Goal: Information Seeking & Learning: Learn about a topic

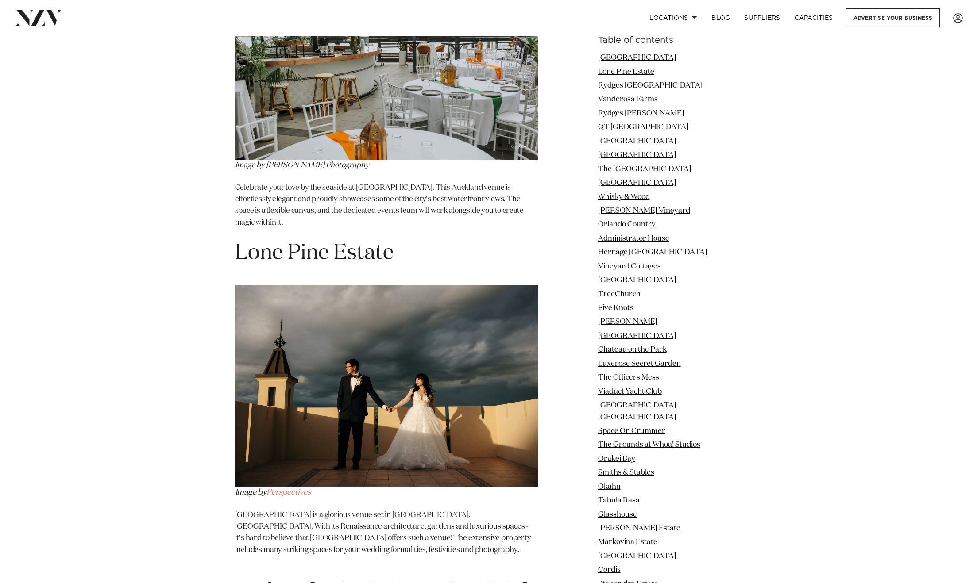
scroll to position [1427, 0]
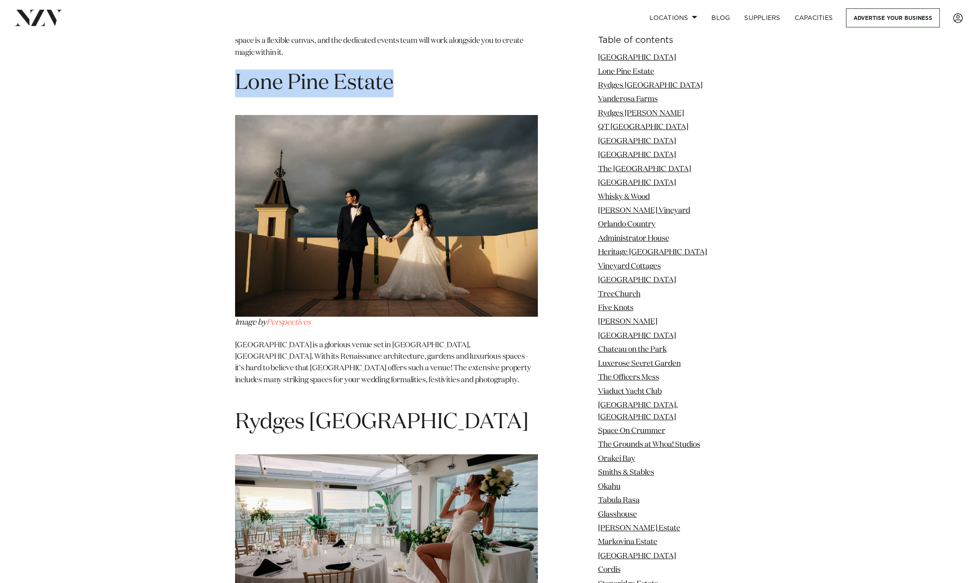
drag, startPoint x: 213, startPoint y: 60, endPoint x: 486, endPoint y: 58, distance: 272.6
copy h1 "Lone Pine Estate"
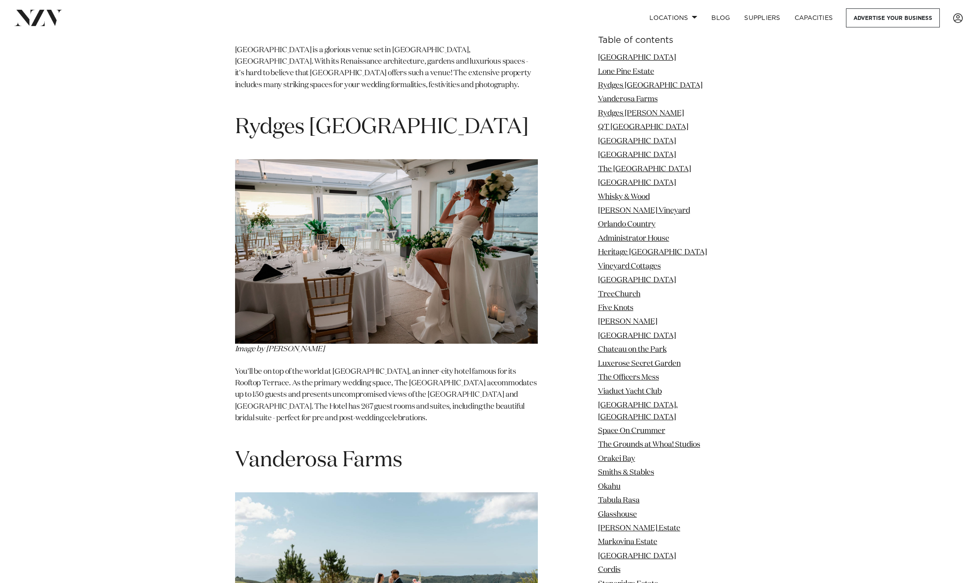
scroll to position [1724, 0]
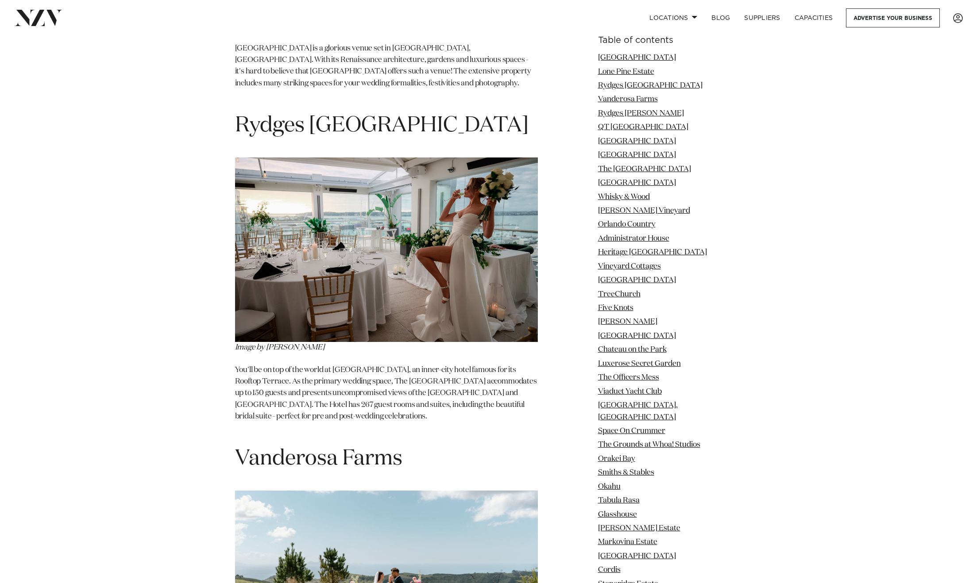
click at [360, 365] on p "You'll be on top of the world at [GEOGRAPHIC_DATA], an inner-city hotel famous …" at bounding box center [386, 400] width 303 height 70
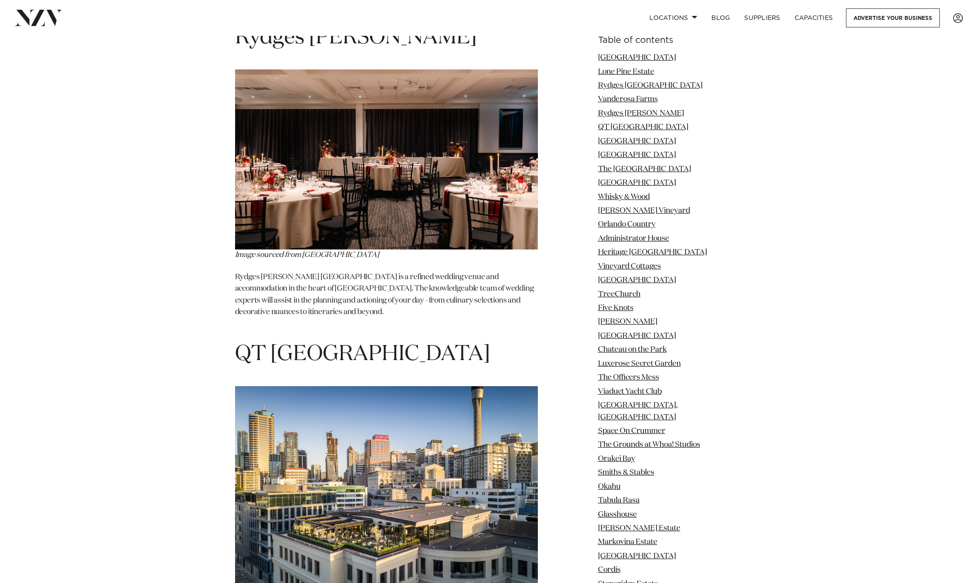
scroll to position [2672, 0]
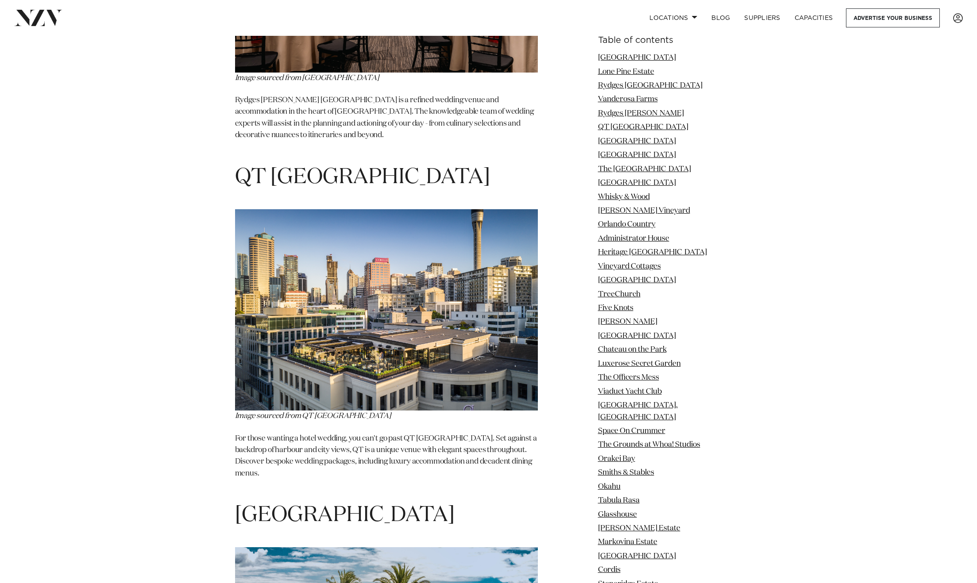
click at [385, 435] on span "For those wanting a hotel wedding, you can't go past QT [GEOGRAPHIC_DATA]. Set …" at bounding box center [386, 456] width 302 height 42
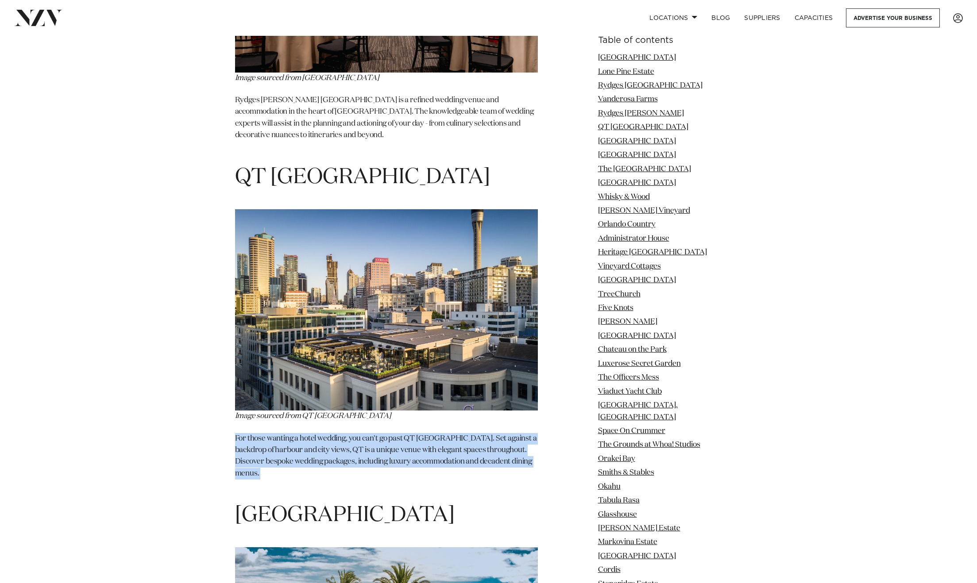
click at [385, 435] on span "For those wanting a hotel wedding, you can't go past QT [GEOGRAPHIC_DATA]. Set …" at bounding box center [386, 456] width 302 height 42
click at [384, 435] on p "For those wanting a hotel wedding, you can't go past QT [GEOGRAPHIC_DATA]. Set …" at bounding box center [386, 462] width 303 height 58
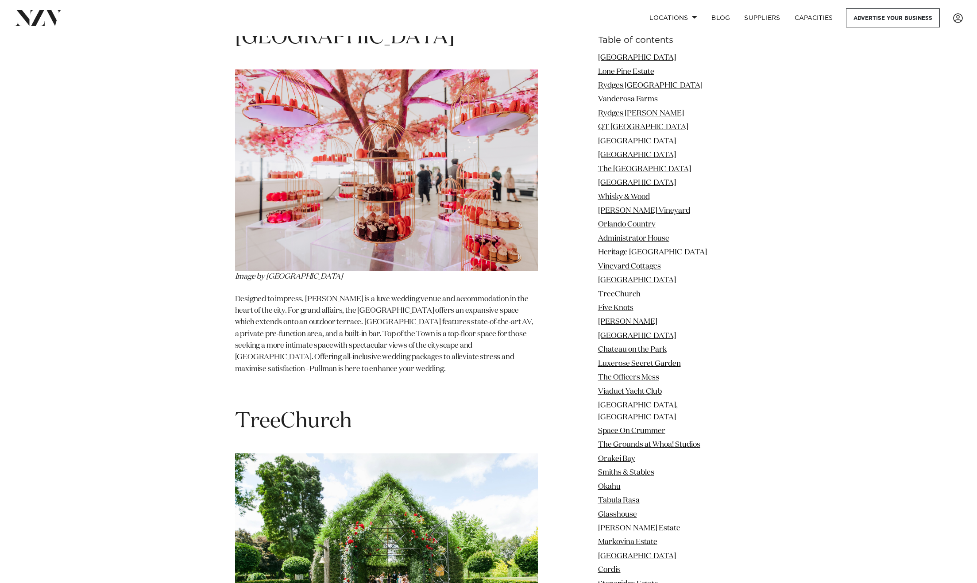
scroll to position [6684, 0]
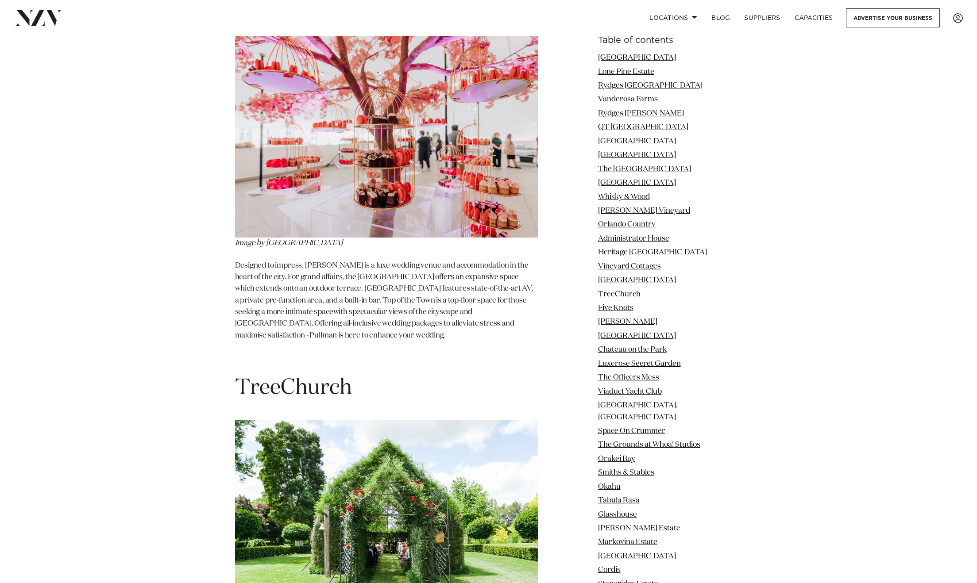
click at [246, 378] on span "TreeChurch" at bounding box center [293, 388] width 117 height 21
drag, startPoint x: 239, startPoint y: 262, endPoint x: 415, endPoint y: 276, distance: 176.7
click at [415, 374] on h1 "TreeChurch" at bounding box center [386, 388] width 303 height 28
copy span "TreeChurch"
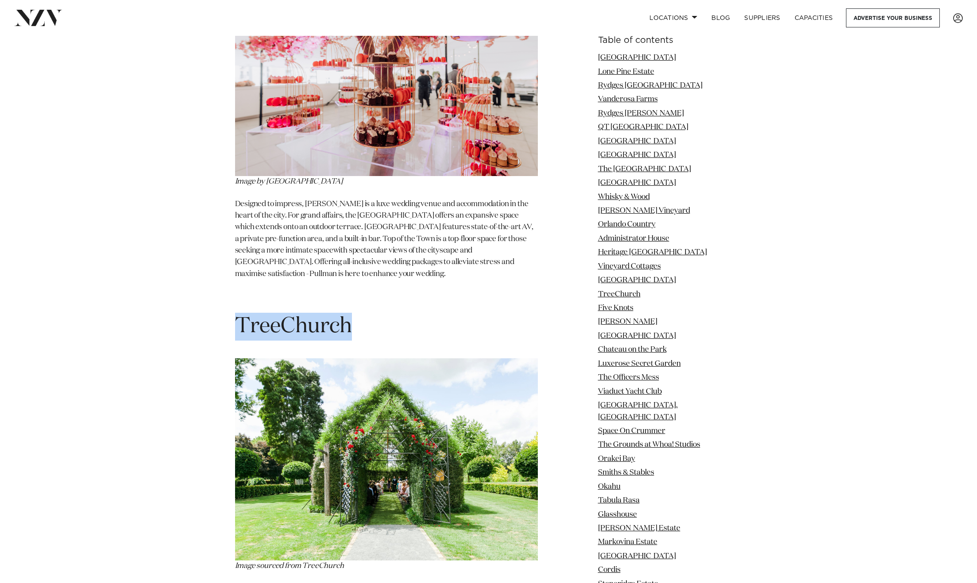
copy span "TreeChurch"
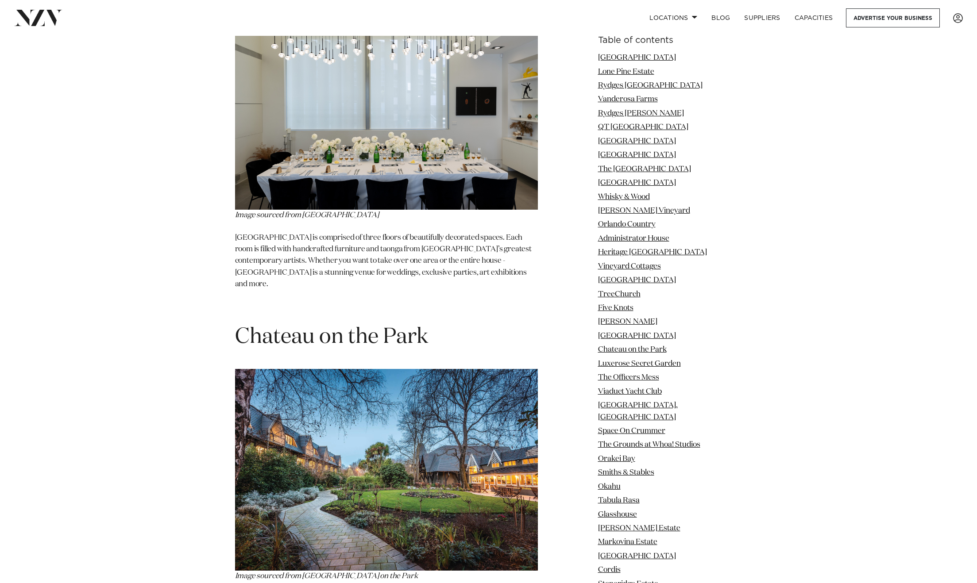
scroll to position [8171, 0]
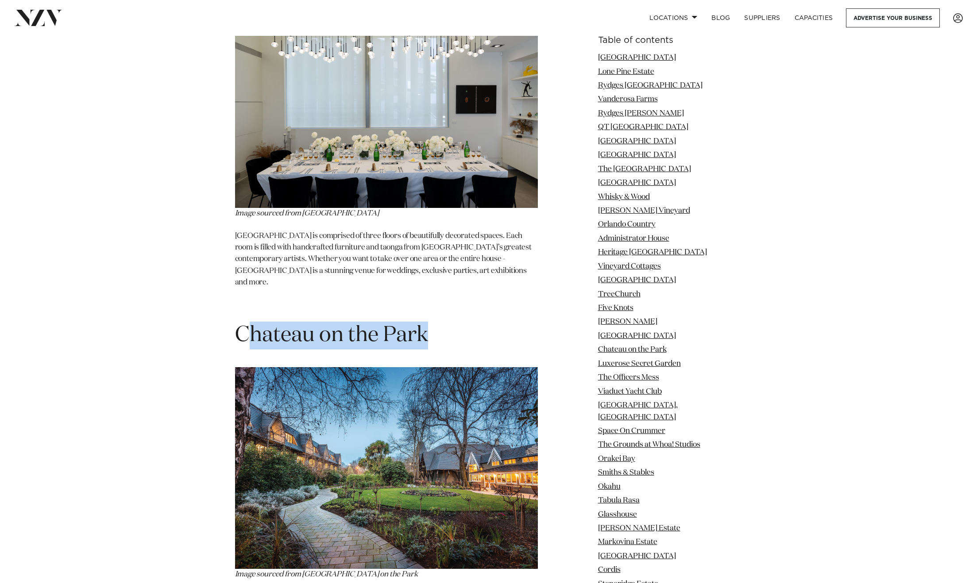
drag, startPoint x: 251, startPoint y: 187, endPoint x: 520, endPoint y: 194, distance: 269.2
click at [520, 322] on h1 "Chateau on the Park" at bounding box center [386, 336] width 303 height 28
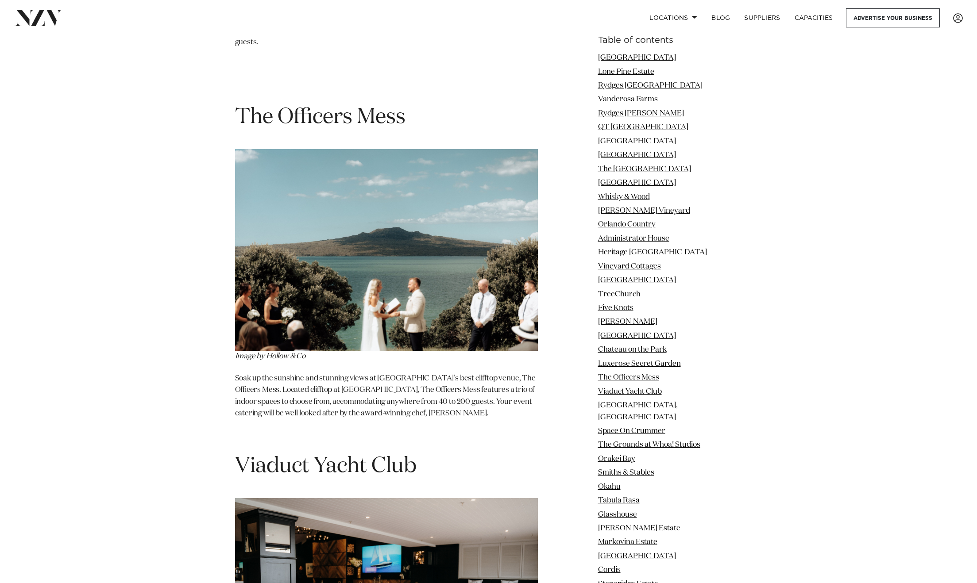
scroll to position [8815, 0]
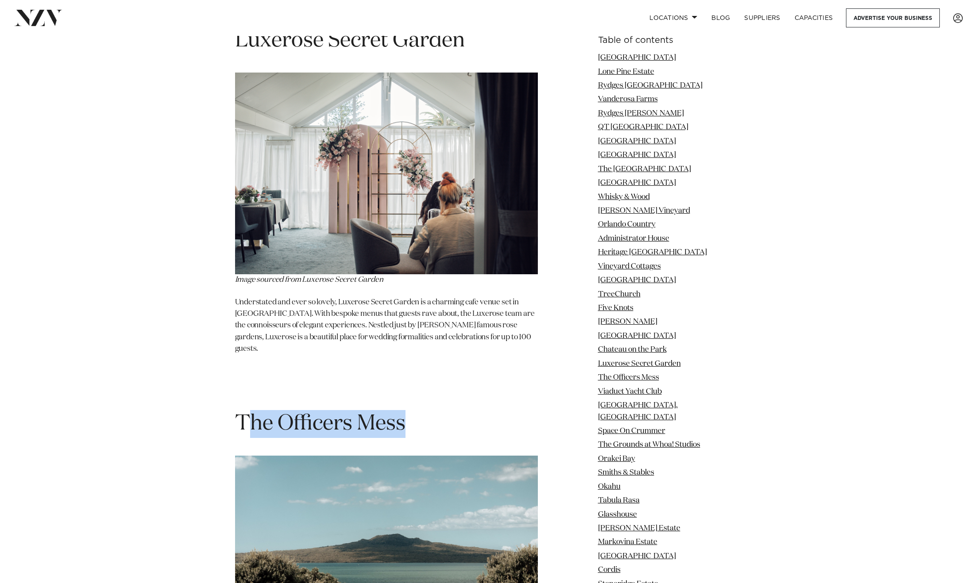
drag, startPoint x: 245, startPoint y: 248, endPoint x: 341, endPoint y: 257, distance: 96.9
click at [465, 410] on h1 "The Officers Mess" at bounding box center [386, 424] width 303 height 28
click at [305, 413] on span "The Officers Mess" at bounding box center [320, 423] width 170 height 21
drag, startPoint x: 227, startPoint y: 252, endPoint x: 465, endPoint y: 252, distance: 237.2
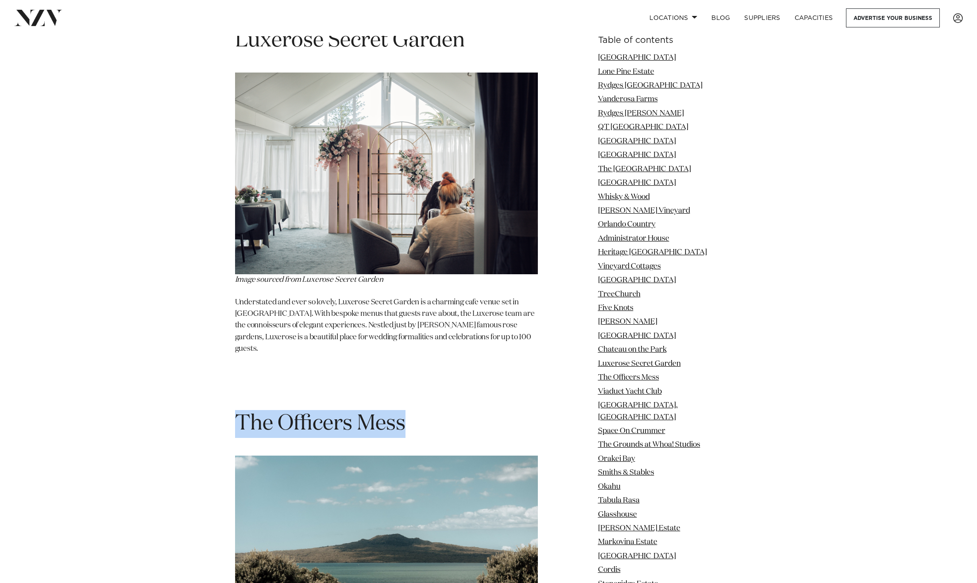
copy span "The Officers Mess"
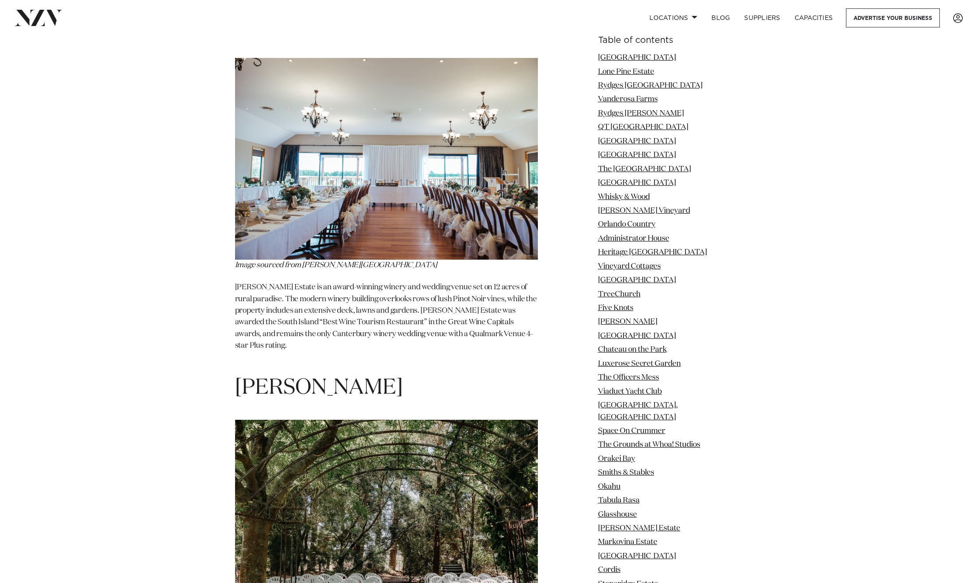
scroll to position [29234, 0]
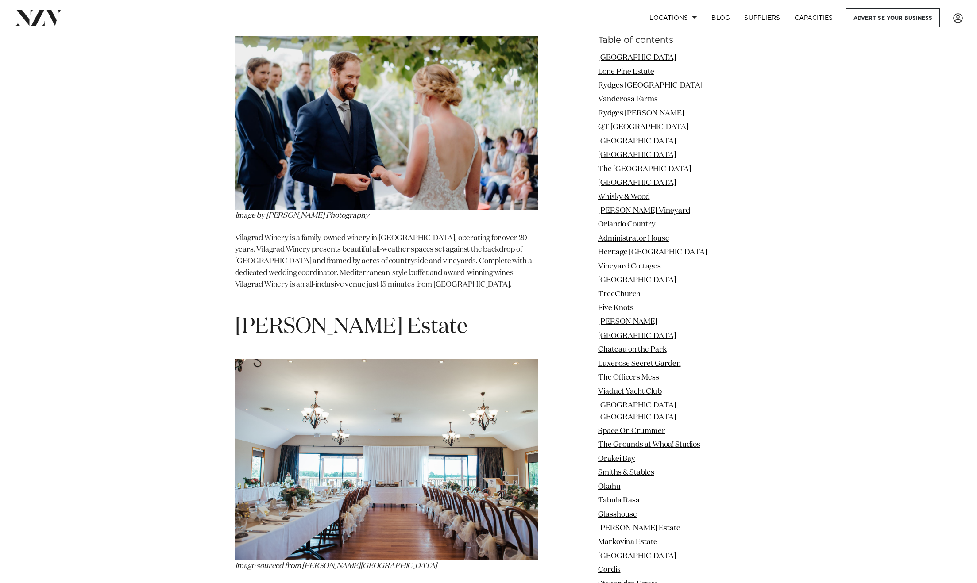
drag, startPoint x: 402, startPoint y: 108, endPoint x: 189, endPoint y: 94, distance: 212.9
click at [189, 94] on div "Table of contents [GEOGRAPHIC_DATA] [GEOGRAPHIC_DATA] [GEOGRAPHIC_DATA] [GEOGRA…" at bounding box center [488, 427] width 623 height 56984
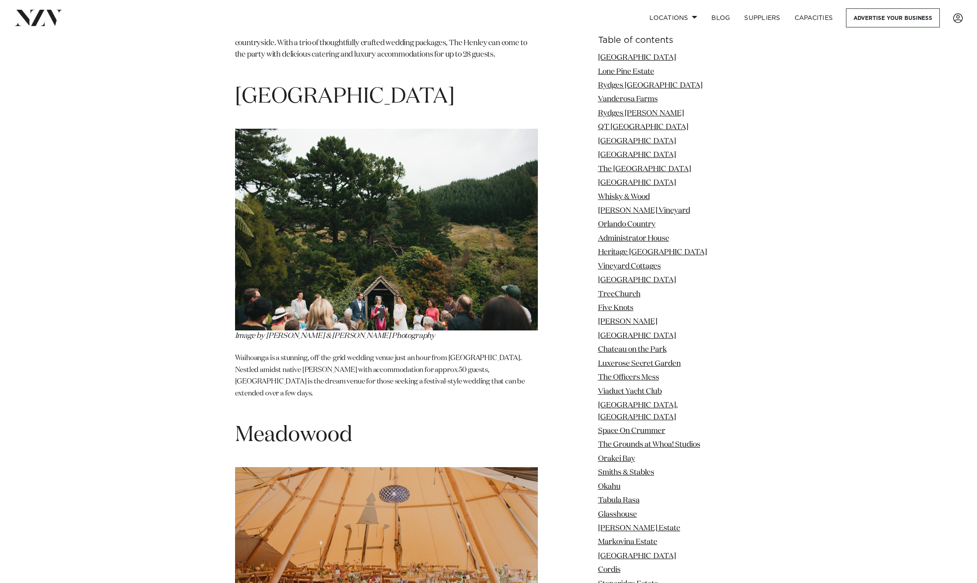
scroll to position [32518, 0]
